Goal: Transaction & Acquisition: Purchase product/service

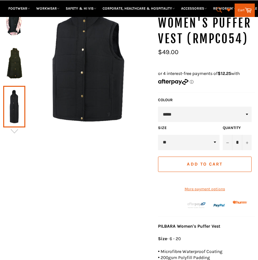
click at [11, 68] on img at bounding box center [14, 63] width 16 height 35
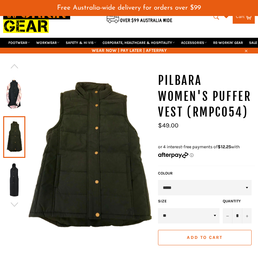
scroll to position [23, 0]
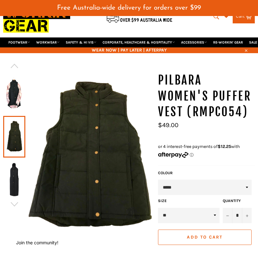
click at [17, 188] on img at bounding box center [14, 179] width 16 height 35
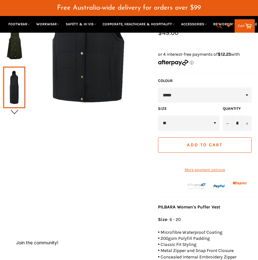
scroll to position [115, 0]
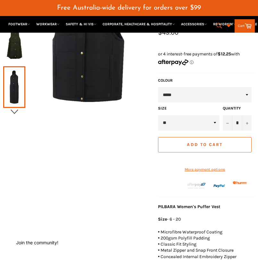
click at [16, 111] on icon "button" at bounding box center [15, 112] width 10 height 10
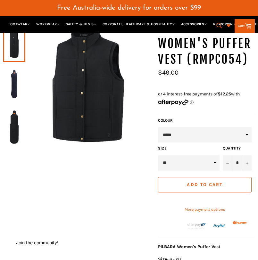
scroll to position [75, 0]
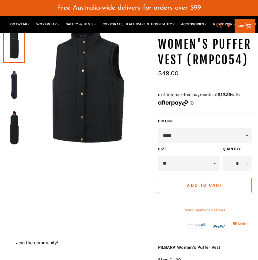
click at [14, 88] on img at bounding box center [14, 84] width 16 height 35
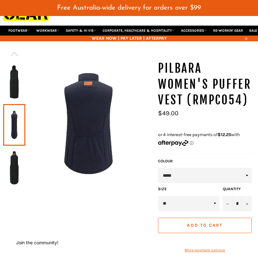
scroll to position [34, 0]
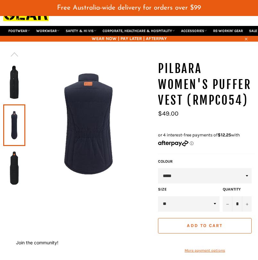
click at [15, 92] on img at bounding box center [14, 82] width 16 height 35
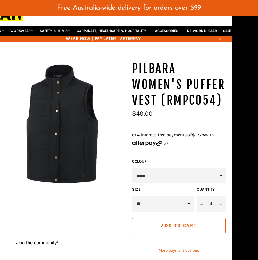
scroll to position [34, 26]
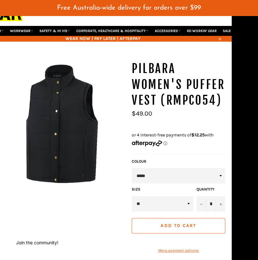
click at [186, 206] on select "* * ** ** ** ** ** **" at bounding box center [162, 203] width 61 height 15
select select "*"
click at [132, 196] on select "* * ** ** ** ** ** **" at bounding box center [162, 203] width 61 height 15
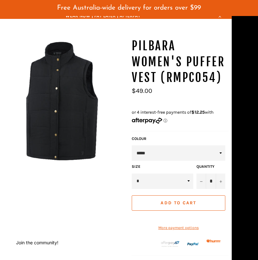
scroll to position [57, 26]
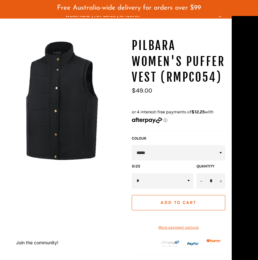
click at [165, 202] on span "Add to Cart" at bounding box center [178, 202] width 36 height 5
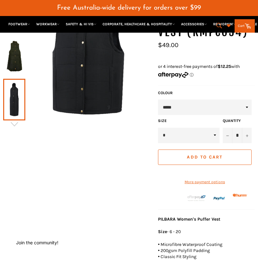
scroll to position [103, 0]
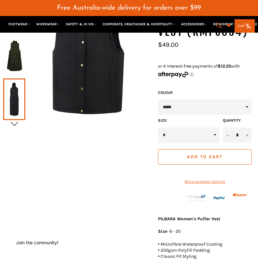
click at [13, 120] on icon "button" at bounding box center [15, 124] width 10 height 10
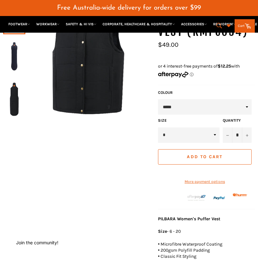
click at [17, 53] on img at bounding box center [14, 56] width 16 height 35
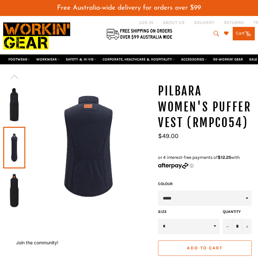
scroll to position [12, 0]
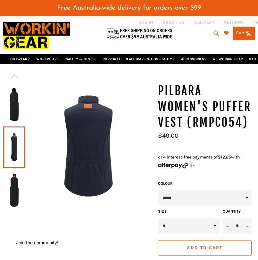
click at [17, 112] on img at bounding box center [14, 104] width 16 height 35
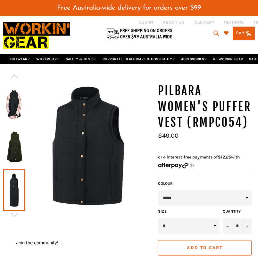
click at [14, 94] on img at bounding box center [14, 104] width 16 height 35
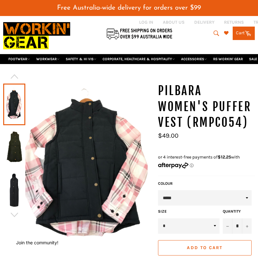
click at [5, 154] on link at bounding box center [14, 147] width 22 height 42
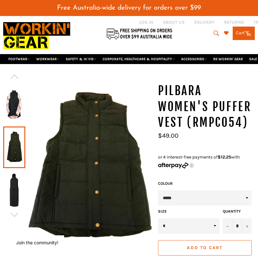
click at [16, 193] on img at bounding box center [14, 190] width 16 height 35
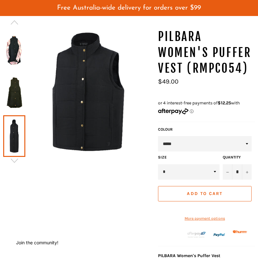
scroll to position [67, 0]
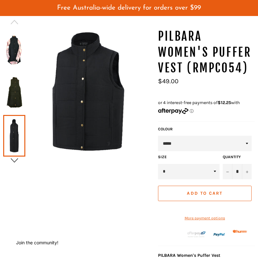
click at [14, 162] on icon "button" at bounding box center [14, 160] width 7 height 4
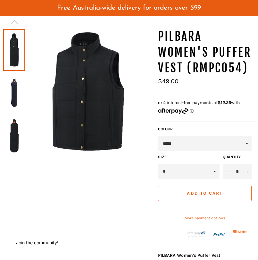
click at [12, 93] on img at bounding box center [14, 92] width 16 height 35
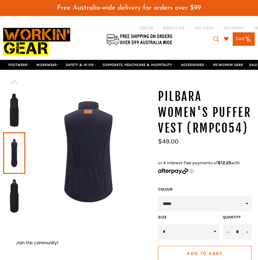
scroll to position [6, 0]
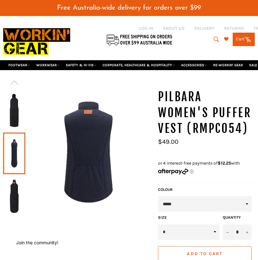
click at [14, 117] on img at bounding box center [14, 110] width 16 height 35
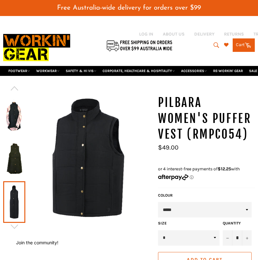
scroll to position [0, 0]
